Goal: Find specific page/section: Locate item on page

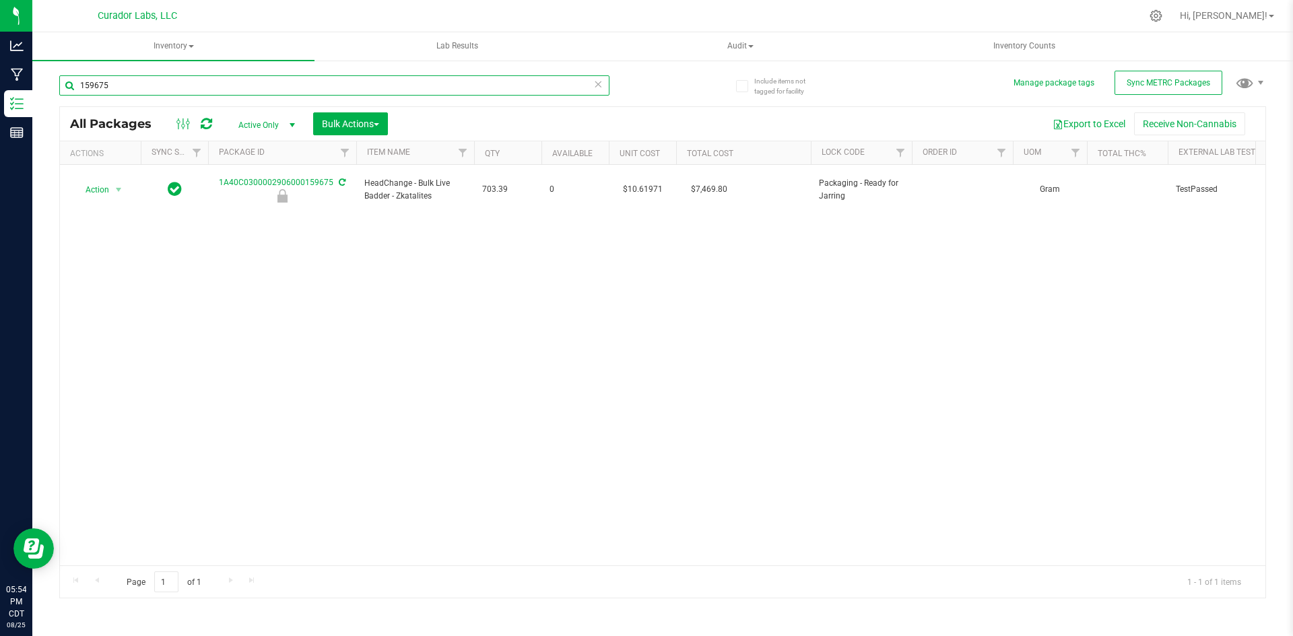
drag, startPoint x: 127, startPoint y: 81, endPoint x: 61, endPoint y: 86, distance: 66.2
click at [61, 86] on input "159675" at bounding box center [334, 85] width 550 height 20
type input "green crack"
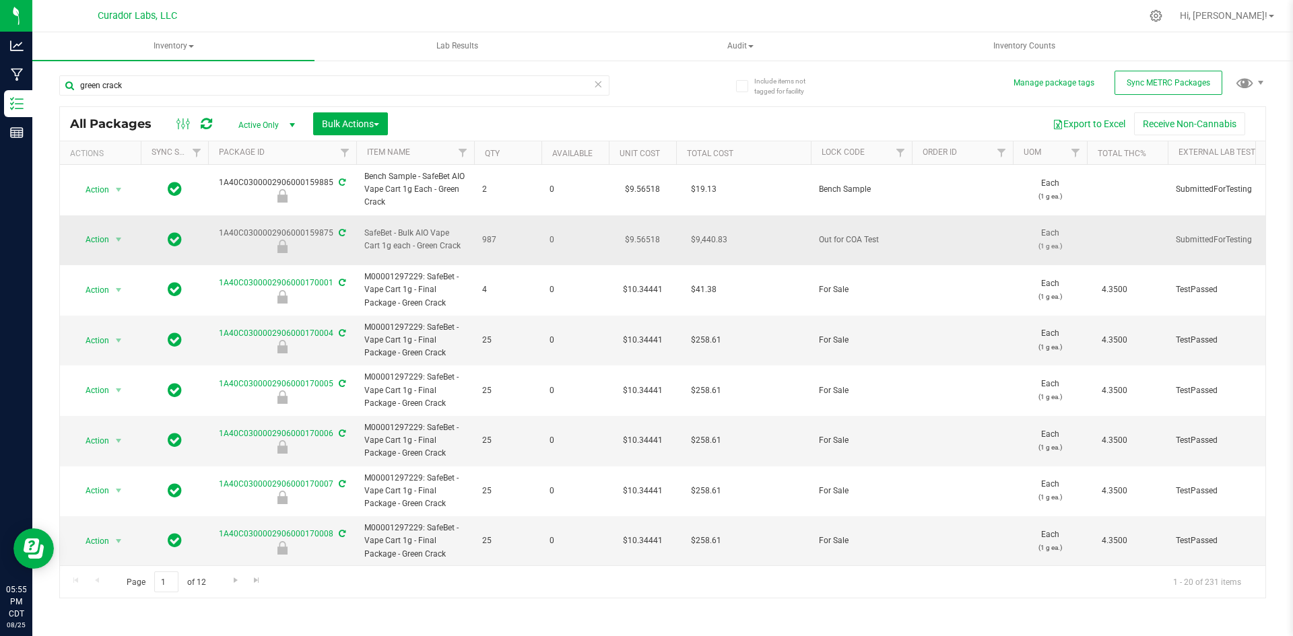
drag, startPoint x: 463, startPoint y: 239, endPoint x: 366, endPoint y: 226, distance: 97.8
click at [366, 227] on span "SafeBet - Bulk AIO Vape Cart 1g each - Green Crack" at bounding box center [415, 240] width 102 height 26
copy span "SafeBet - Bulk AIO Vape Cart 1g each - Green Crack"
drag, startPoint x: 218, startPoint y: 226, endPoint x: 330, endPoint y: 229, distance: 111.8
click at [330, 229] on div "1A40C0300002906000159875" at bounding box center [282, 240] width 152 height 26
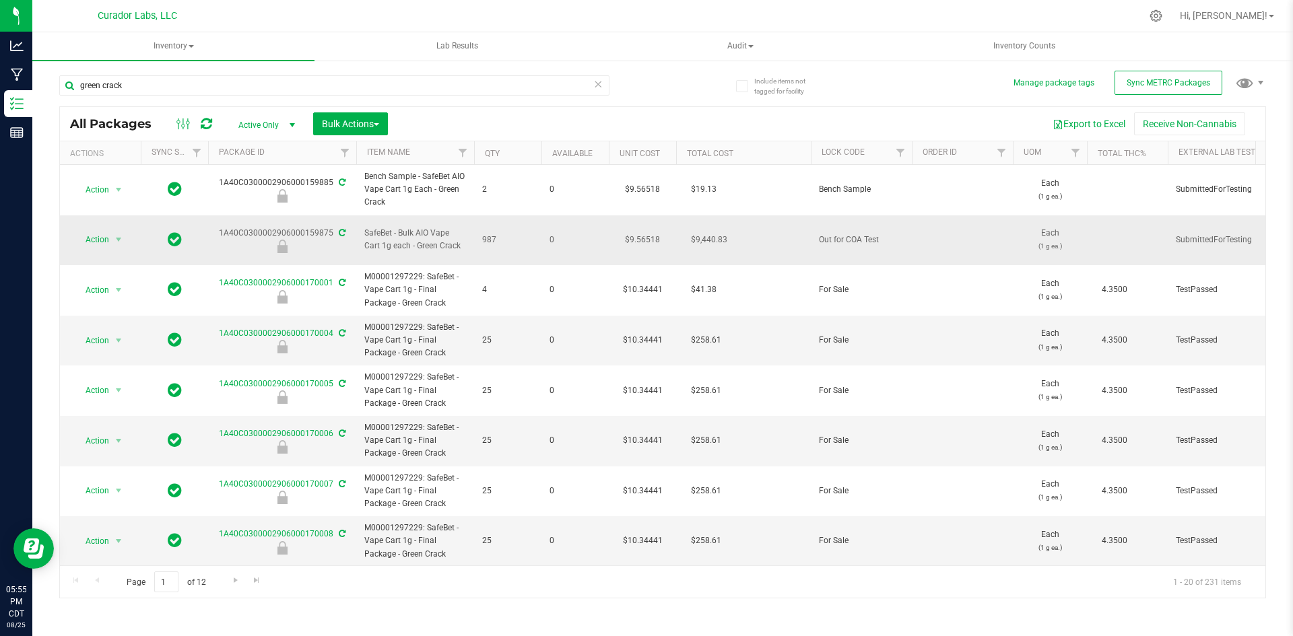
copy div "1A40C0300002906000159875"
